Goal: Information Seeking & Learning: Learn about a topic

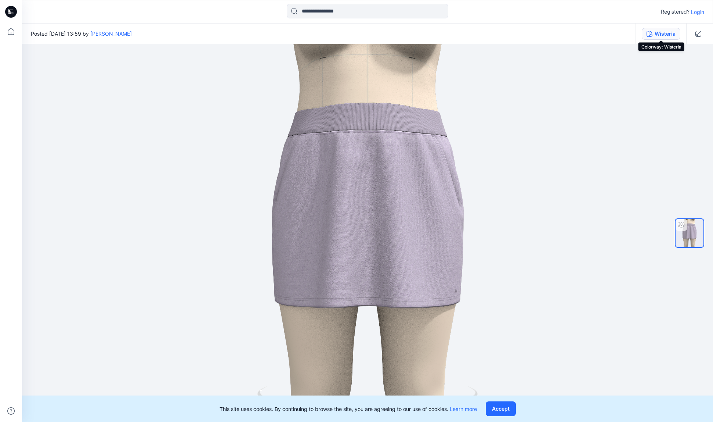
click at [668, 36] on div "Wisteria" at bounding box center [665, 34] width 21 height 8
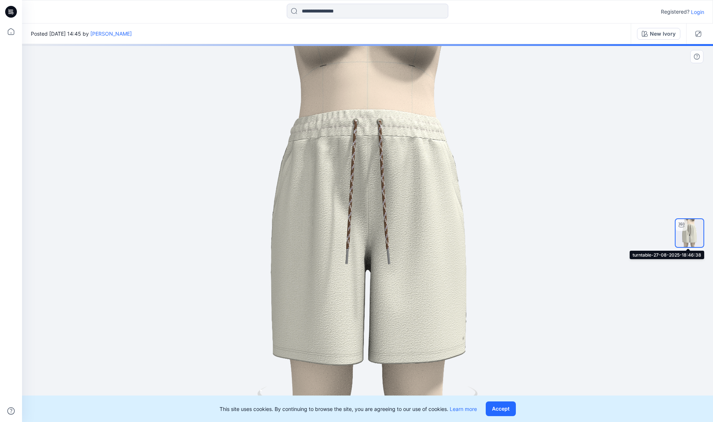
click at [692, 234] on img at bounding box center [690, 233] width 28 height 28
click at [691, 235] on img at bounding box center [690, 233] width 28 height 28
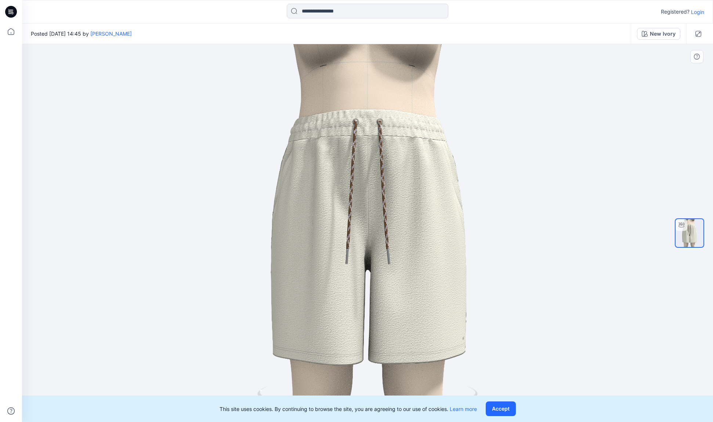
drag, startPoint x: 509, startPoint y: 409, endPoint x: 513, endPoint y: 401, distance: 9.4
click at [509, 409] on button "Accept" at bounding box center [501, 408] width 30 height 15
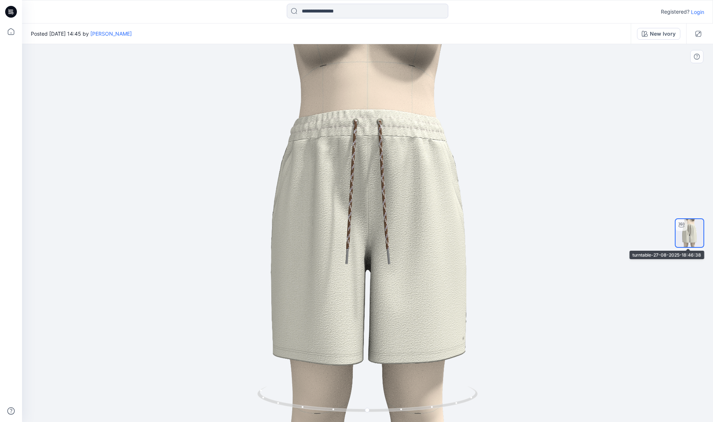
click at [687, 237] on img at bounding box center [690, 233] width 28 height 28
click at [688, 237] on img at bounding box center [690, 233] width 28 height 28
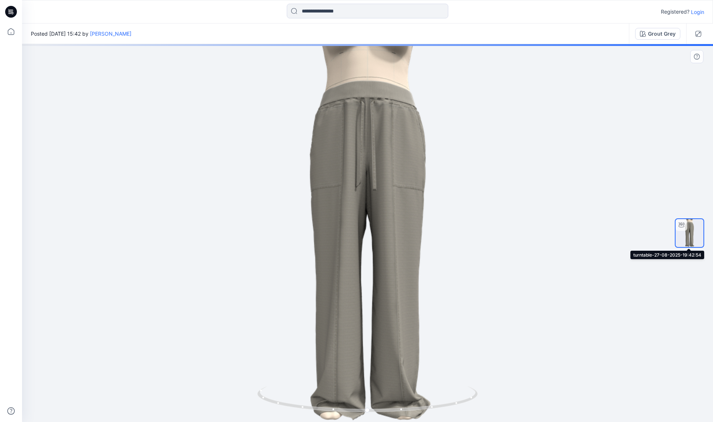
click at [689, 234] on img at bounding box center [690, 233] width 28 height 28
click at [691, 237] on img at bounding box center [690, 233] width 28 height 28
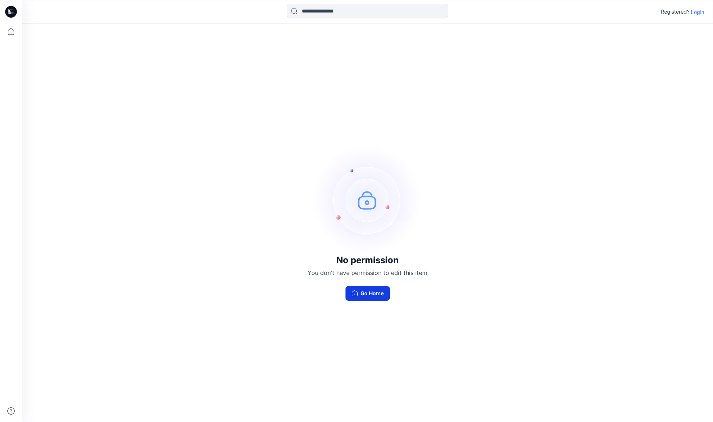
click at [381, 296] on button "Go Home" at bounding box center [367, 293] width 44 height 15
